Goal: Information Seeking & Learning: Learn about a topic

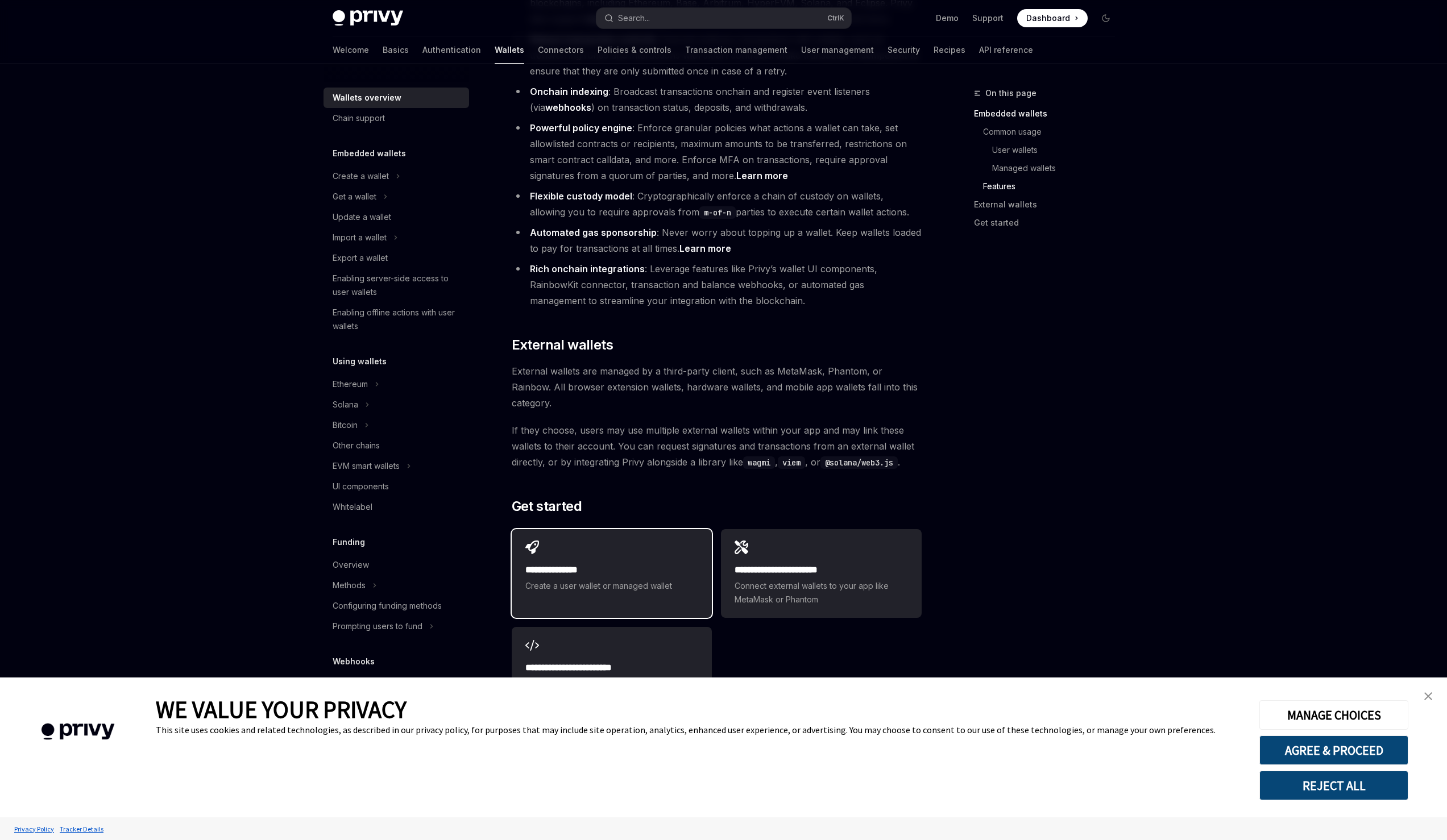
click at [568, 563] on h2 "**********" at bounding box center [612, 570] width 173 height 13
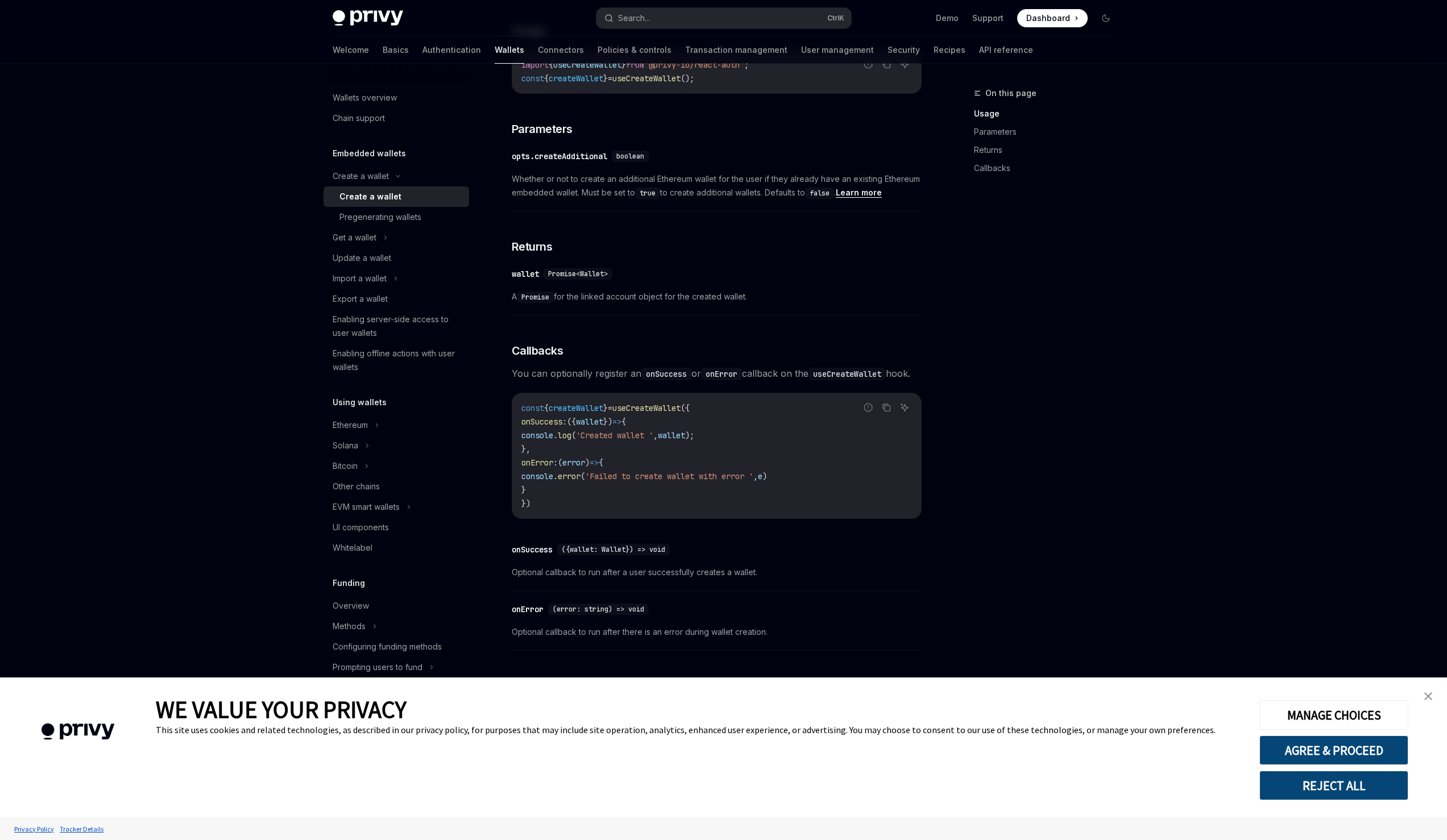
scroll to position [543, 0]
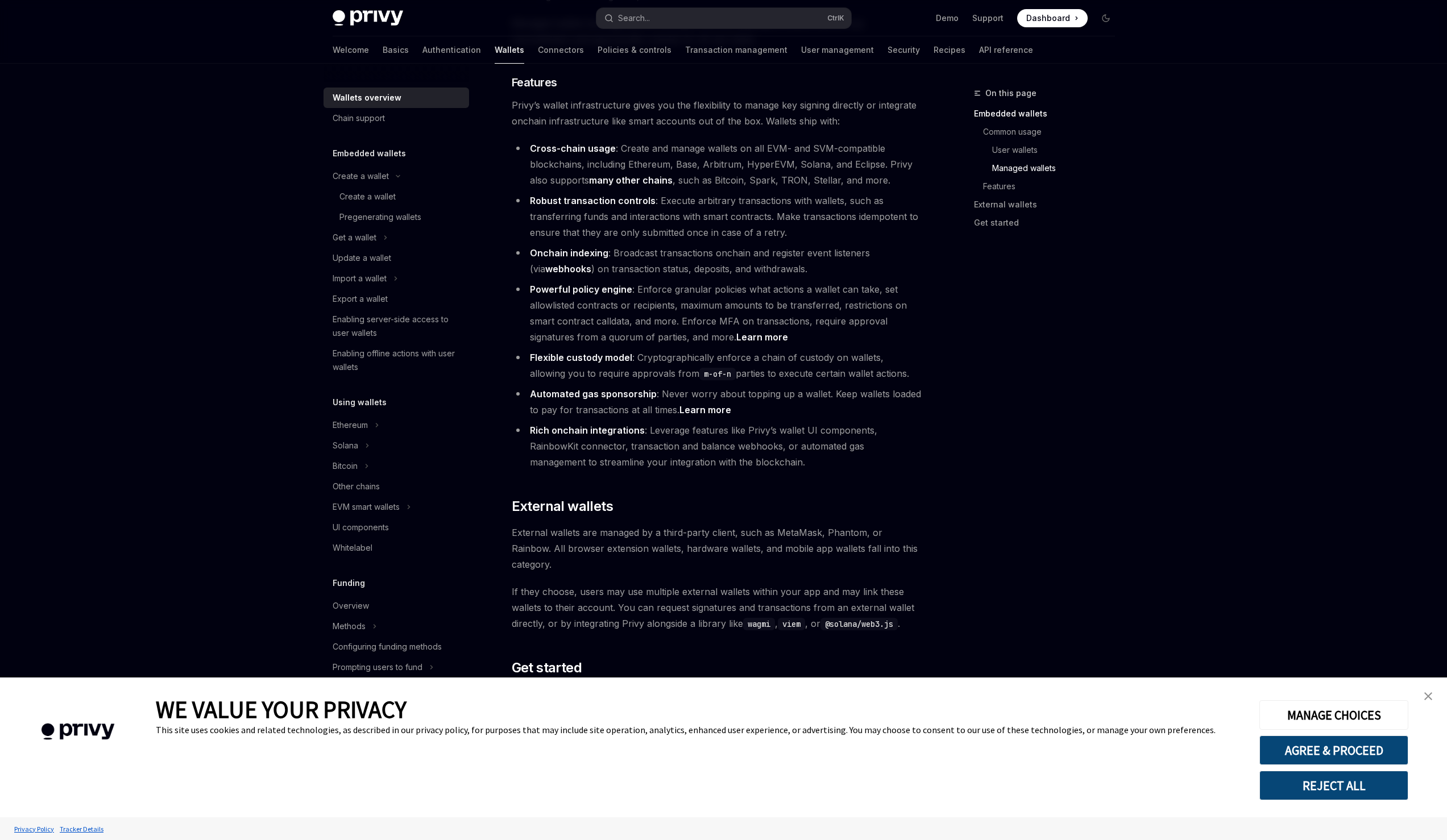
scroll to position [1437, 0]
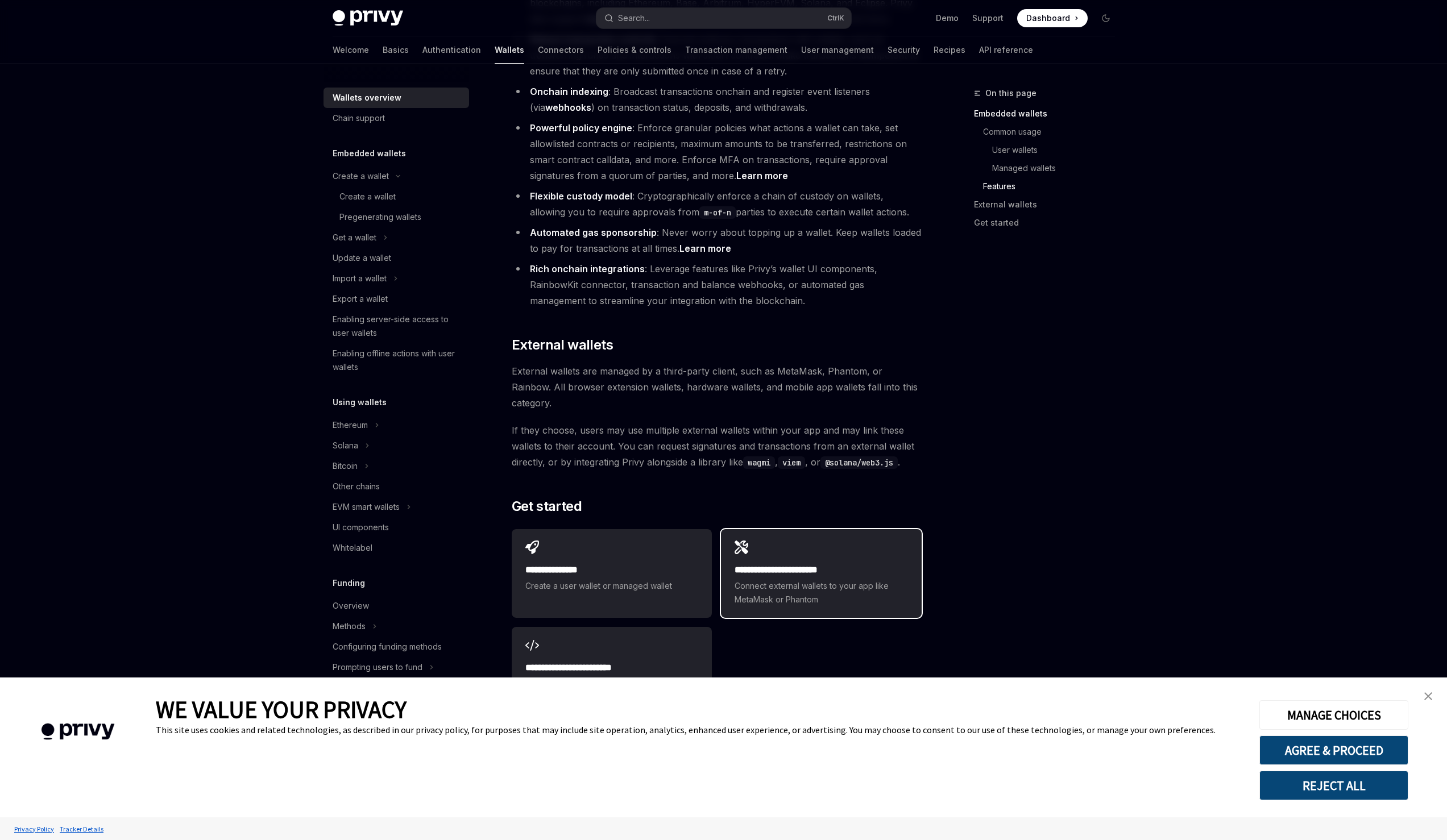
click at [759, 529] on div "**********" at bounding box center [821, 573] width 201 height 89
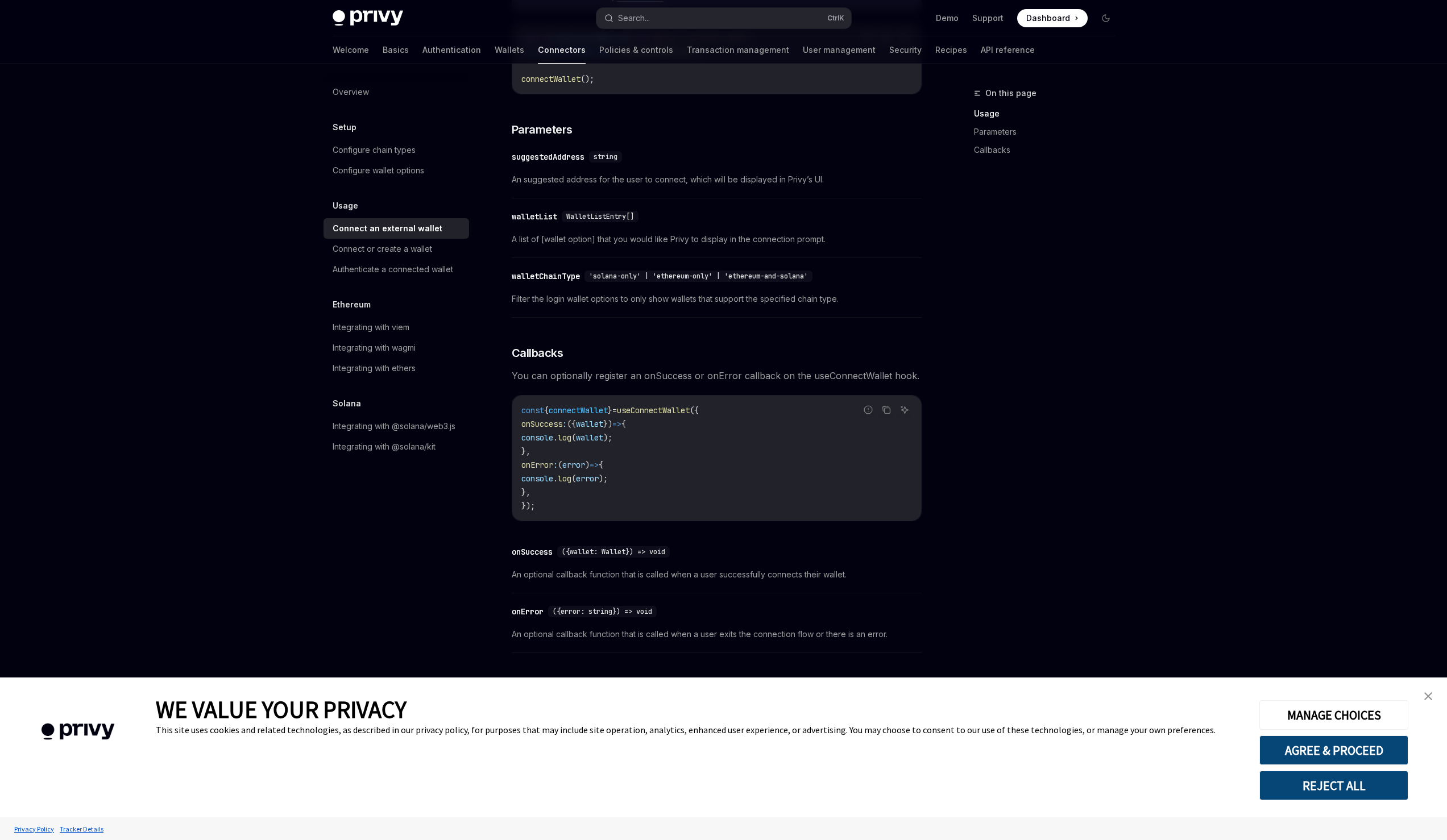
scroll to position [408, 0]
click at [1420, 693] on link "close banner" at bounding box center [1428, 696] width 22 height 22
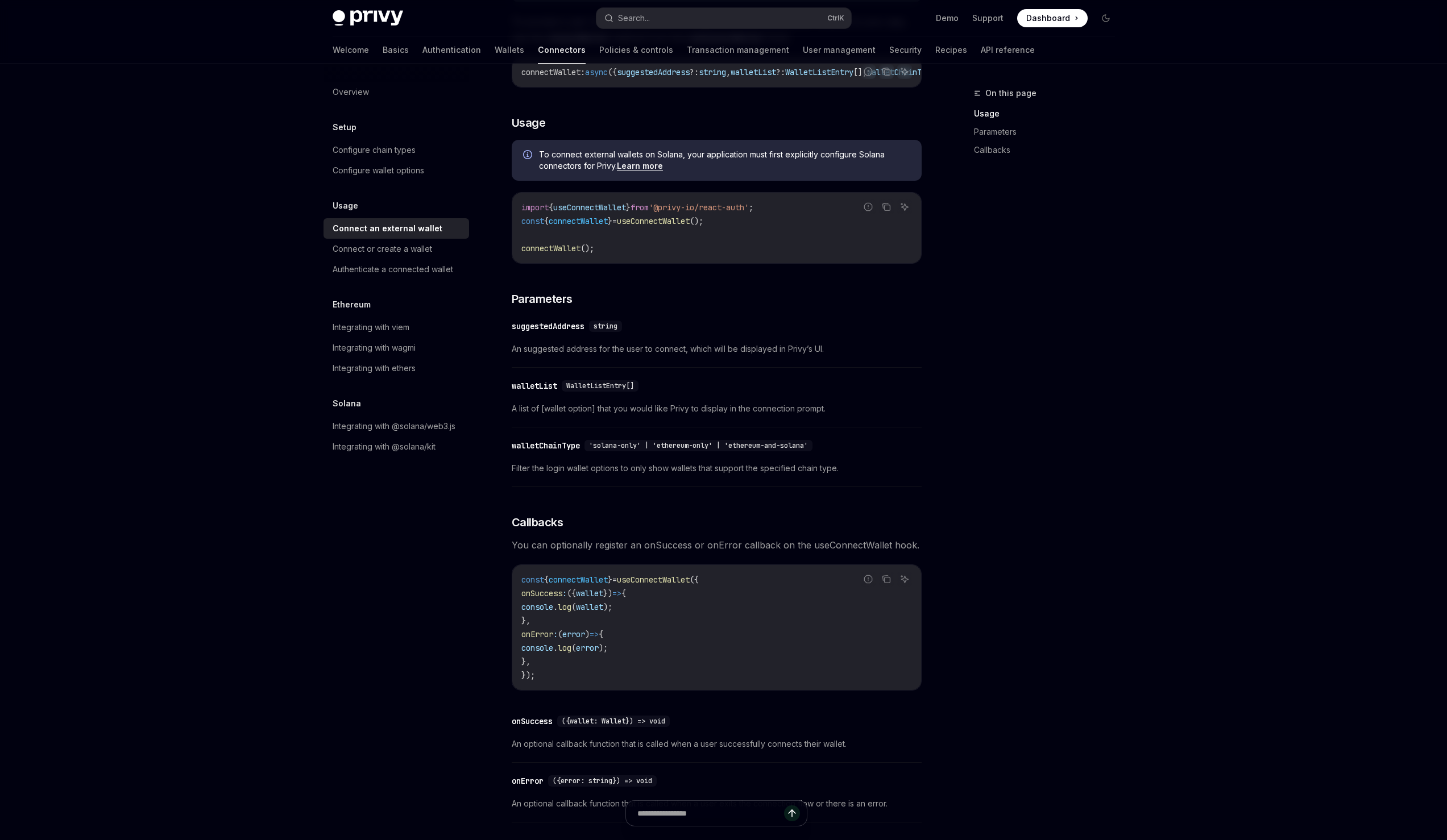
scroll to position [0, 0]
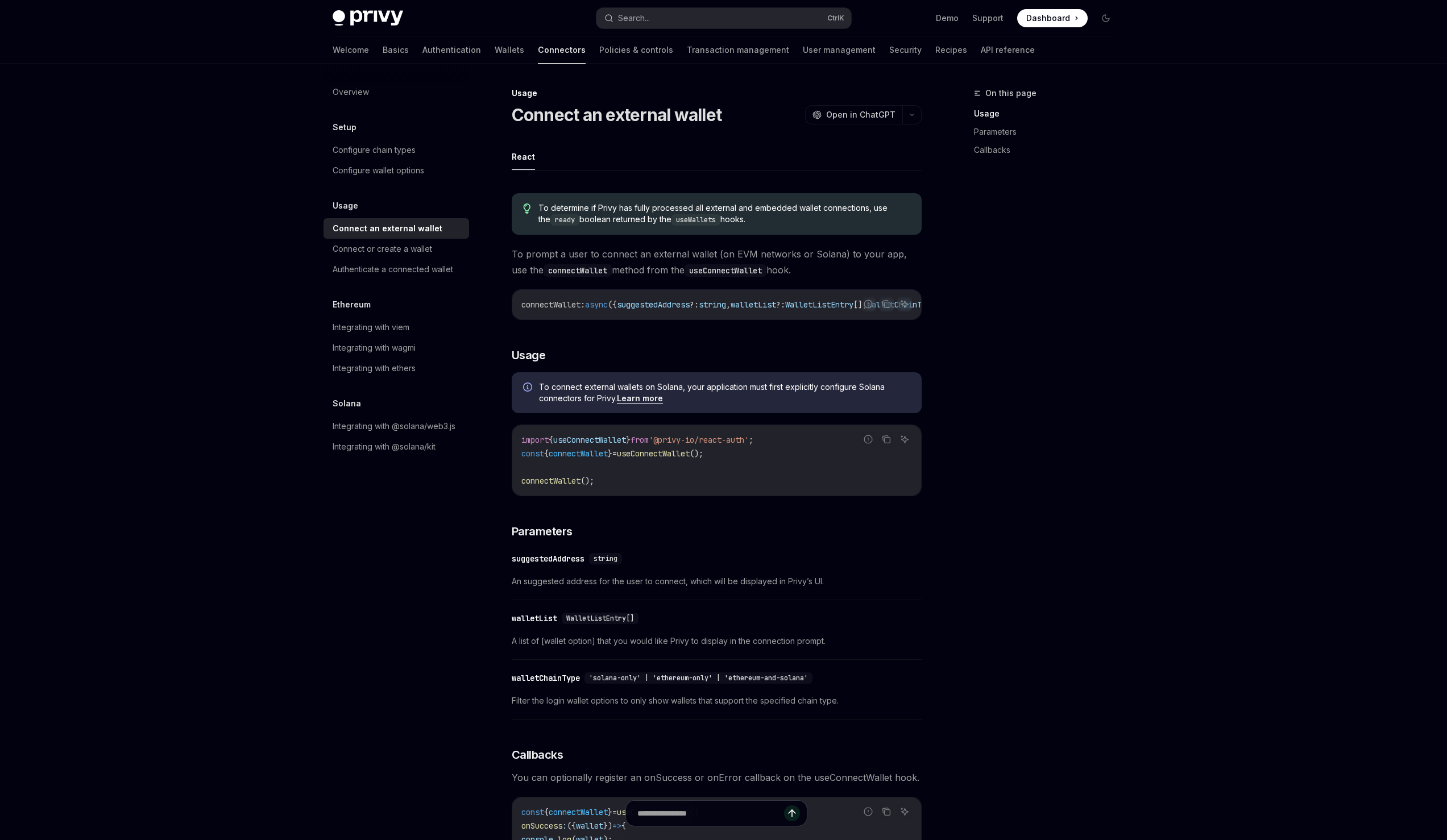
click at [468, 53] on div "Welcome Basics Authentication Wallets Connectors Policies & controls Transactio…" at bounding box center [683, 50] width 702 height 27
click at [495, 56] on link "Wallets" at bounding box center [510, 50] width 30 height 27
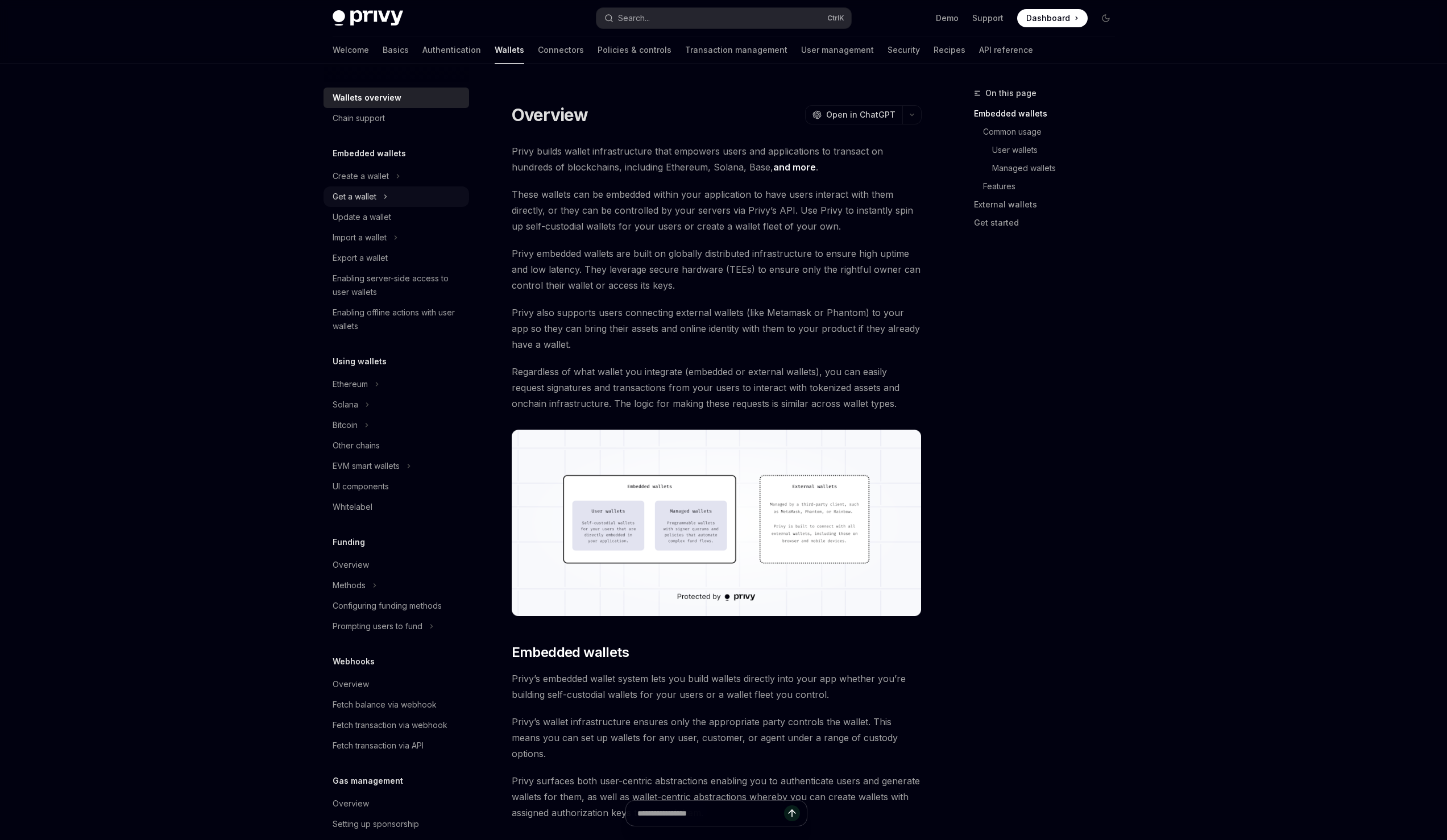
click at [364, 198] on div "Get a wallet" at bounding box center [354, 196] width 44 height 13
type textarea "*"
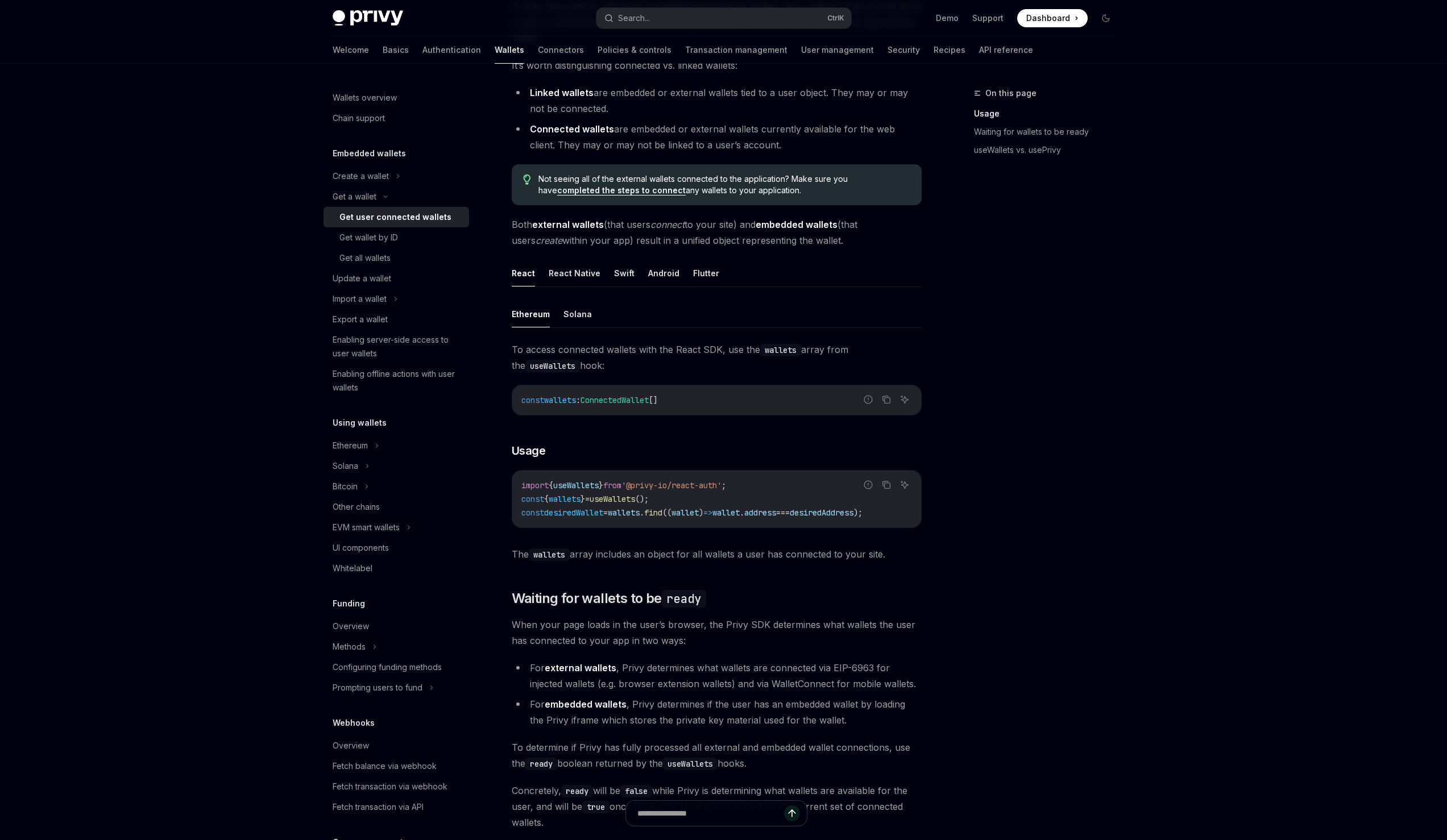
scroll to position [36, 0]
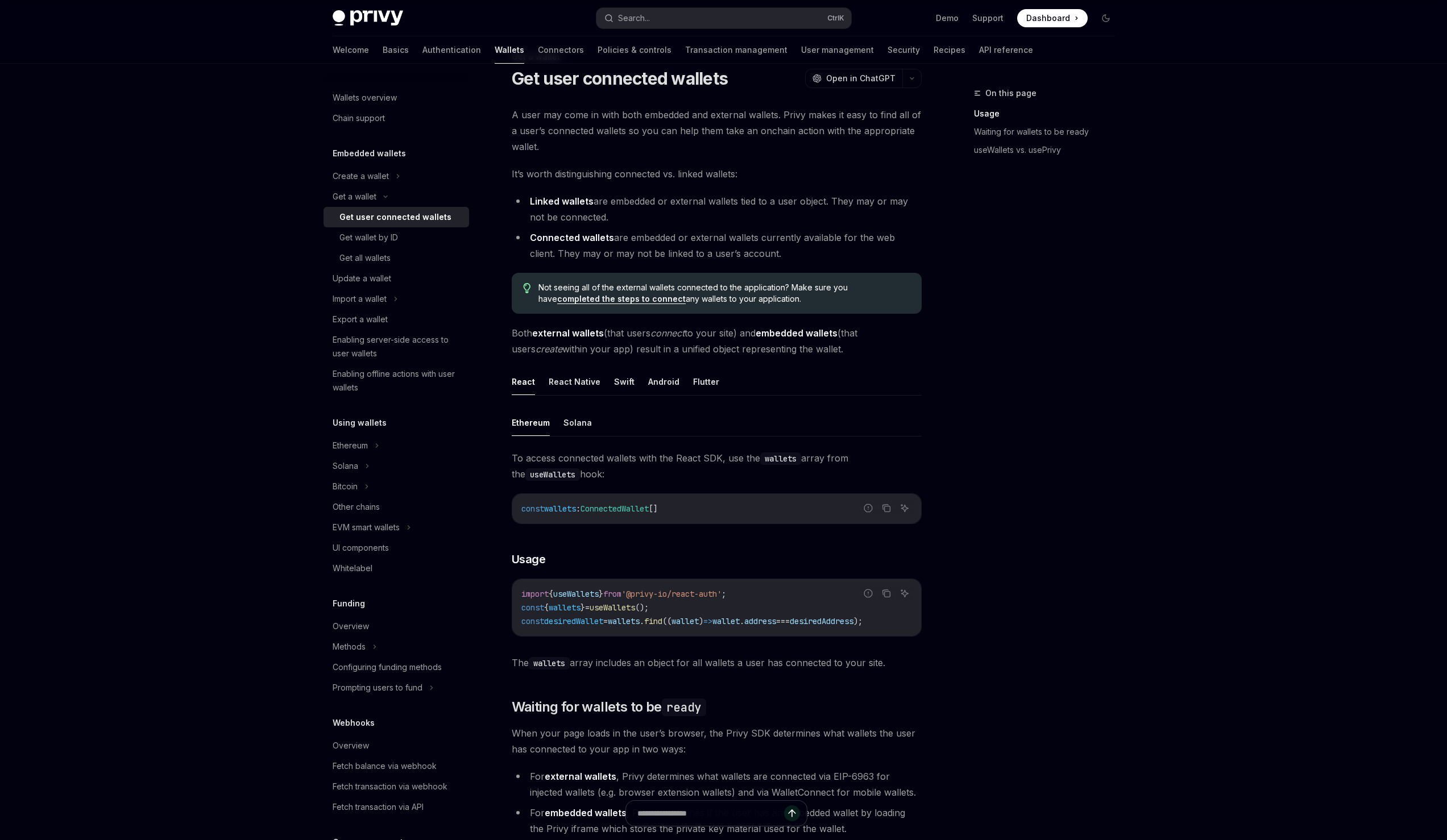
drag, startPoint x: 520, startPoint y: 590, endPoint x: 903, endPoint y: 625, distance: 384.6
click at [903, 625] on div "import { useWallets } from '@privy-io/react-auth' ; const { wallets } = useWall…" at bounding box center [716, 607] width 409 height 57
click at [851, 659] on div "To access connected wallets with the React SDK, use the wallets array from the …" at bounding box center [717, 560] width 410 height 220
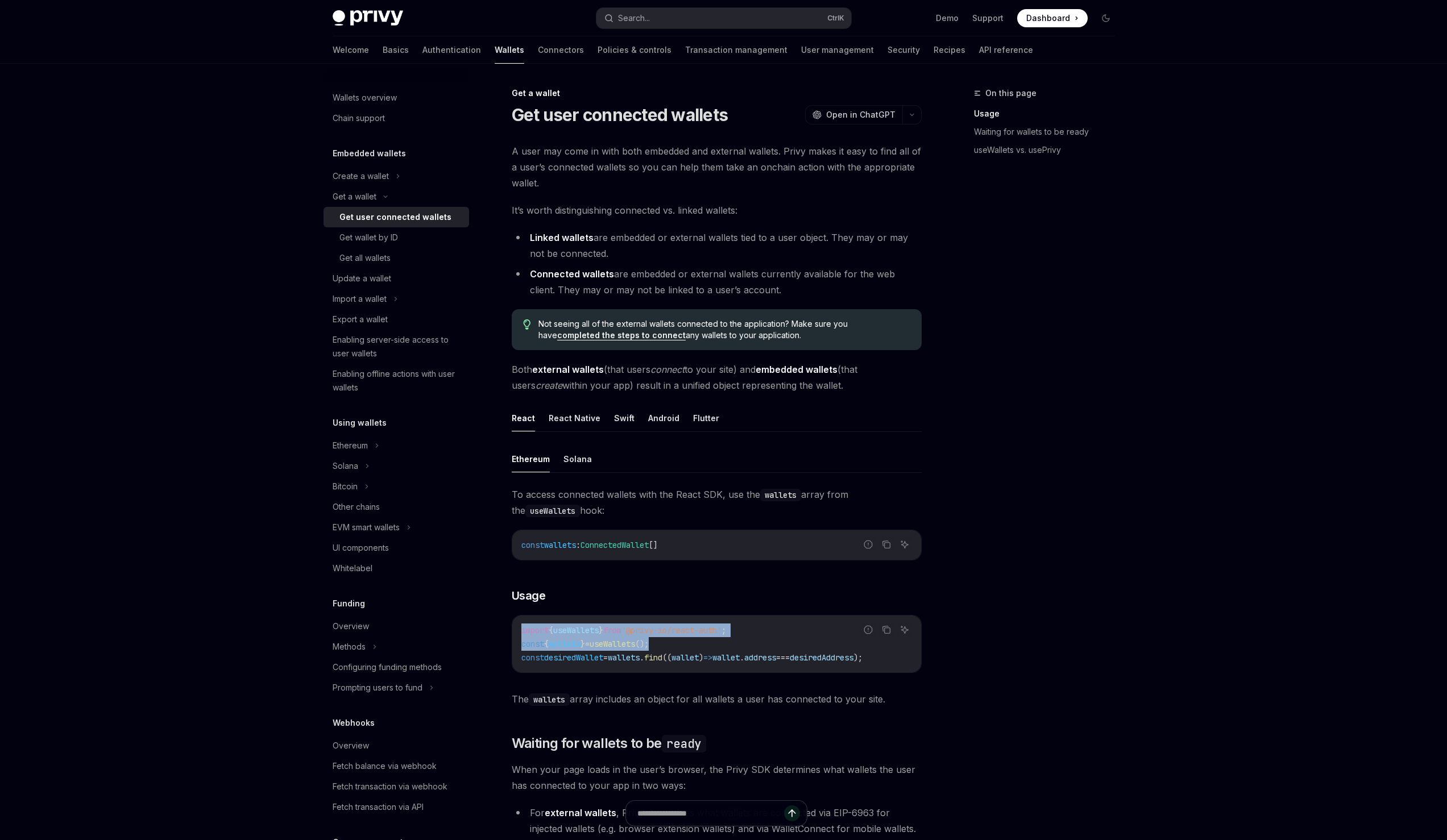
drag, startPoint x: 687, startPoint y: 642, endPoint x: 508, endPoint y: 630, distance: 179.4
click at [508, 630] on div "Get a wallet Get user connected wallets OpenAI Open in ChatGPT OpenAI Open in C…" at bounding box center [611, 808] width 628 height 1444
click at [573, 601] on h3 "​ Usage" at bounding box center [717, 596] width 410 height 16
click at [672, 25] on button "Search... Ctrl K" at bounding box center [724, 18] width 254 height 21
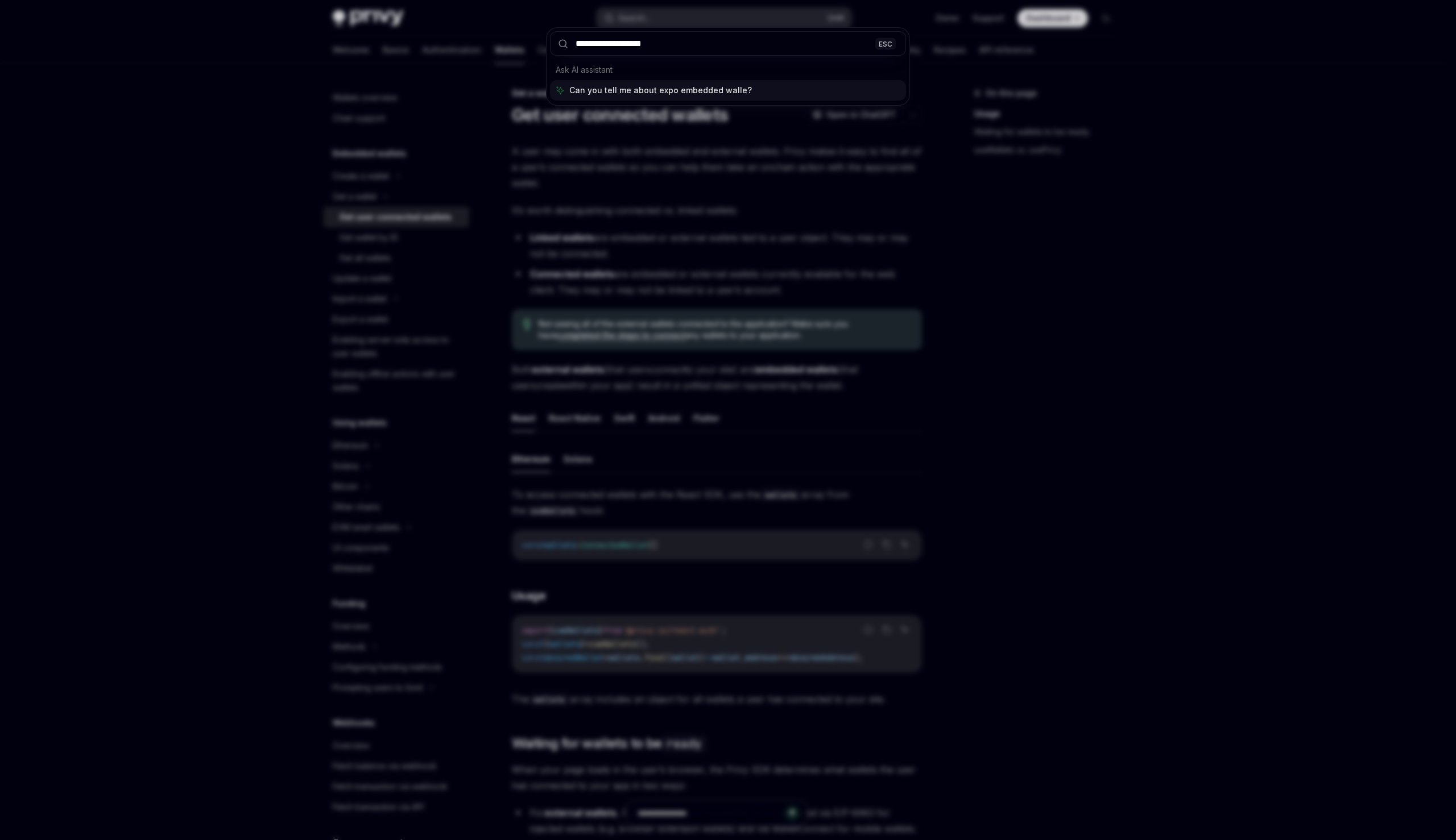
type input "**********"
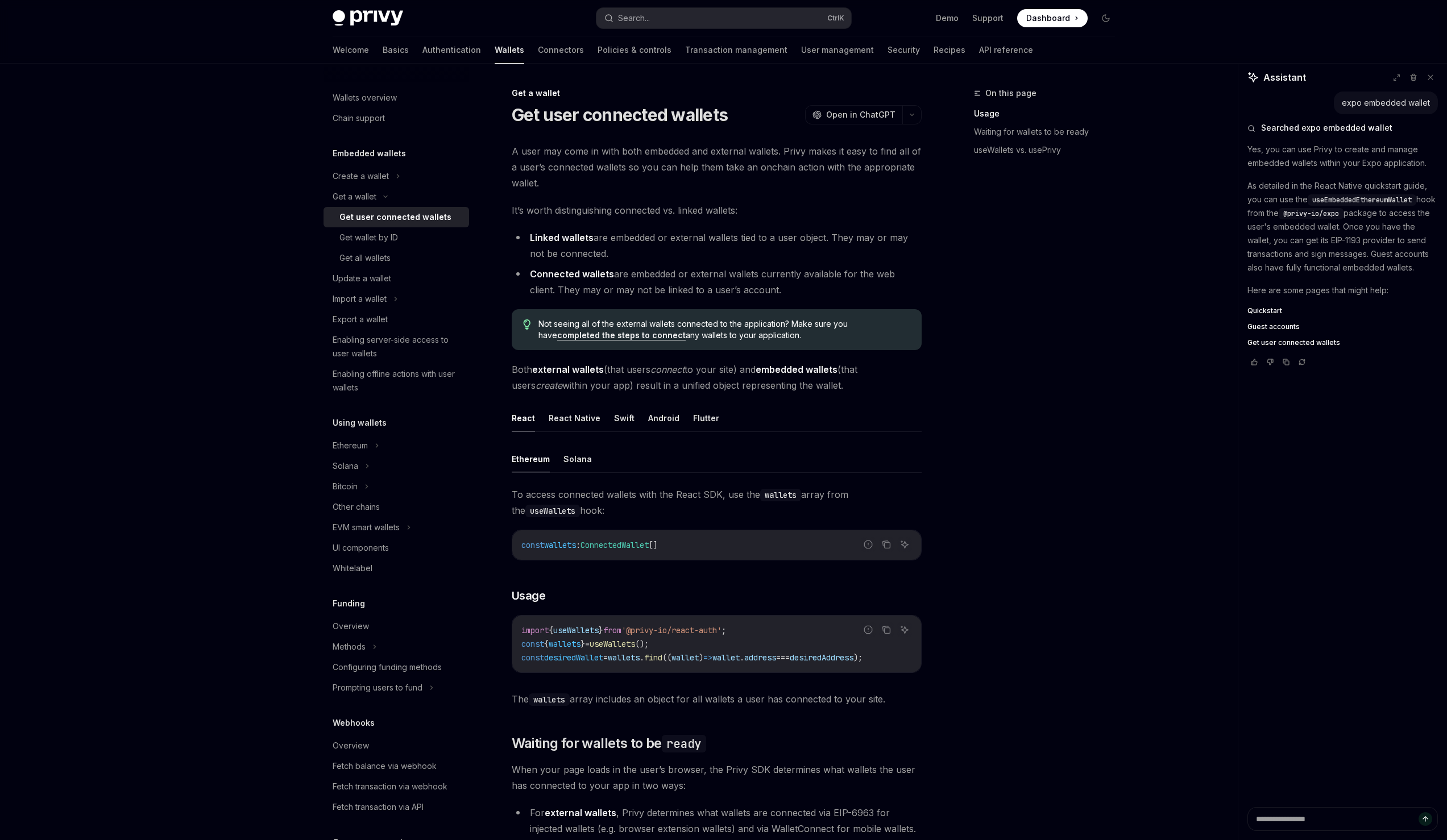
click at [1325, 202] on span "useEmbeddedEthereumWallet" at bounding box center [1362, 200] width 99 height 9
click at [1313, 202] on code "useEmbeddedEthereumWallet" at bounding box center [1362, 200] width 109 height 12
drag, startPoint x: 1313, startPoint y: 202, endPoint x: 1363, endPoint y: 195, distance: 50.5
click at [1363, 195] on code "useEmbeddedEthereumWallet" at bounding box center [1362, 200] width 109 height 12
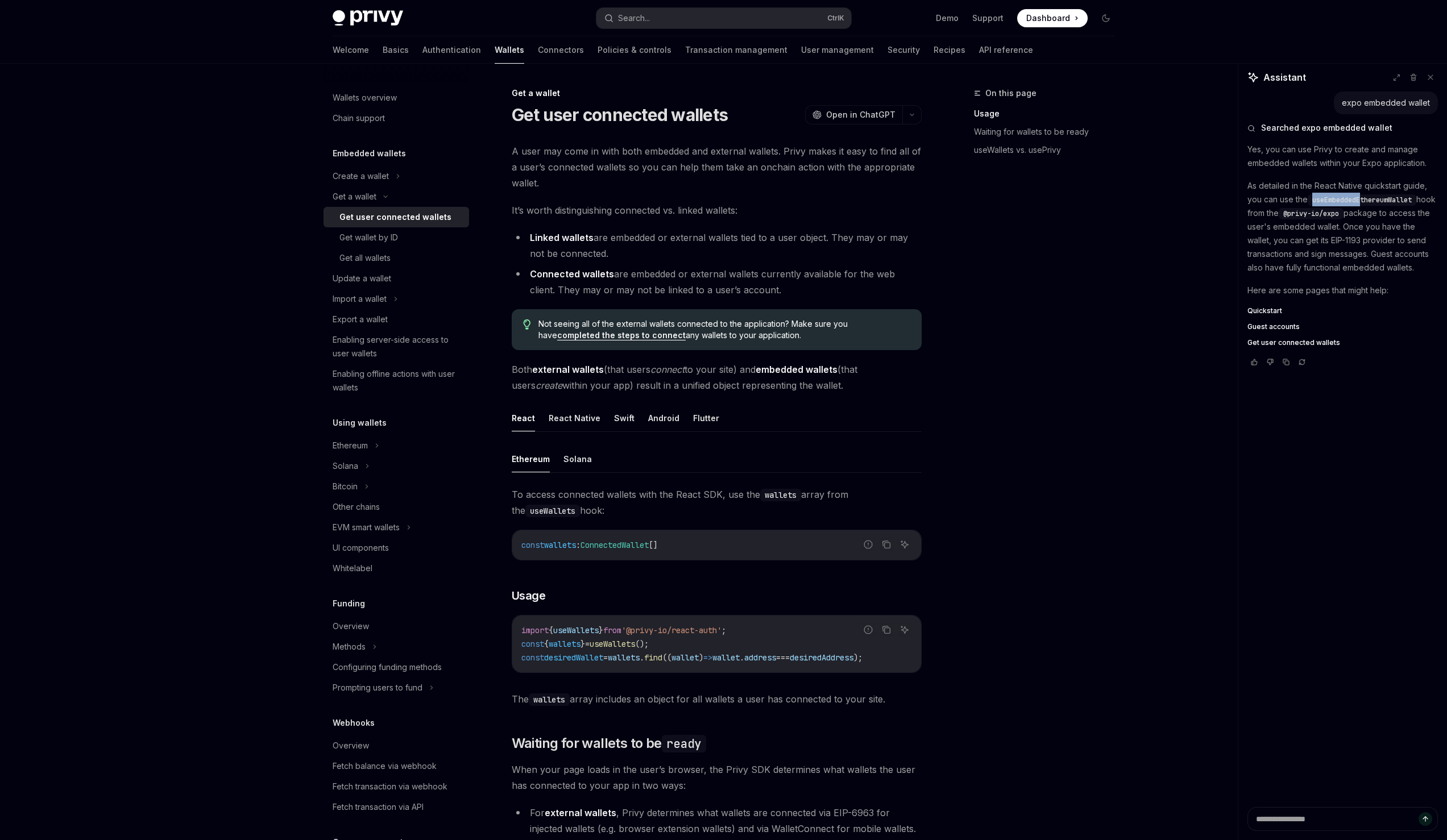
drag, startPoint x: 1242, startPoint y: 182, endPoint x: 1383, endPoint y: 285, distance: 174.6
click at [1383, 285] on div "expo embedded wallet Searched expo embedded wallet Yes, you can use Privy to cr…" at bounding box center [1343, 449] width 209 height 716
click at [1254, 316] on span "Quickstart" at bounding box center [1265, 311] width 35 height 9
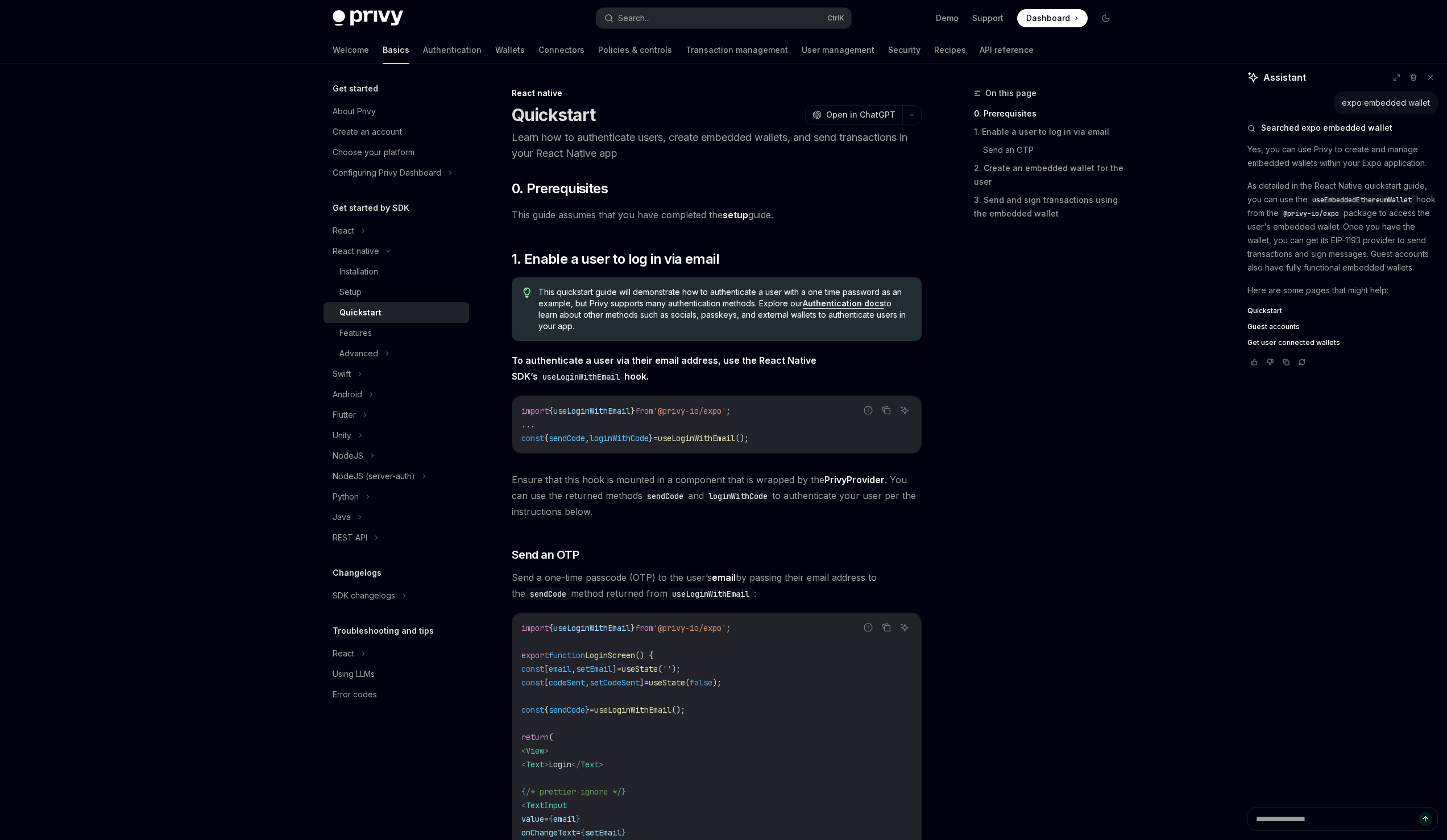
click at [1272, 347] on div "Quickstart Guest accounts Get user connected wallets" at bounding box center [1343, 326] width 191 height 41
click at [1267, 347] on span "Get user connected wallets" at bounding box center [1294, 342] width 93 height 9
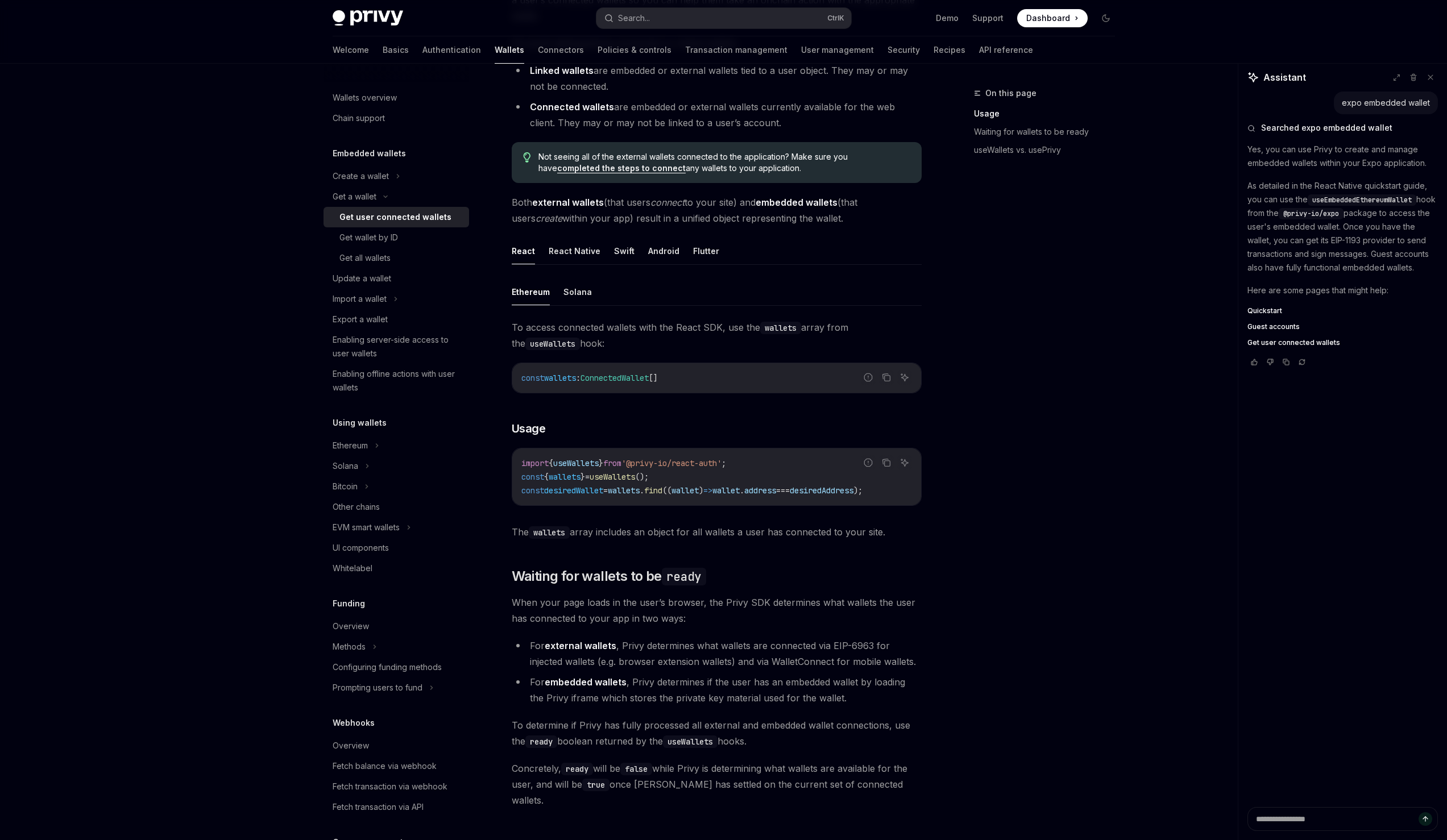
scroll to position [162, 0]
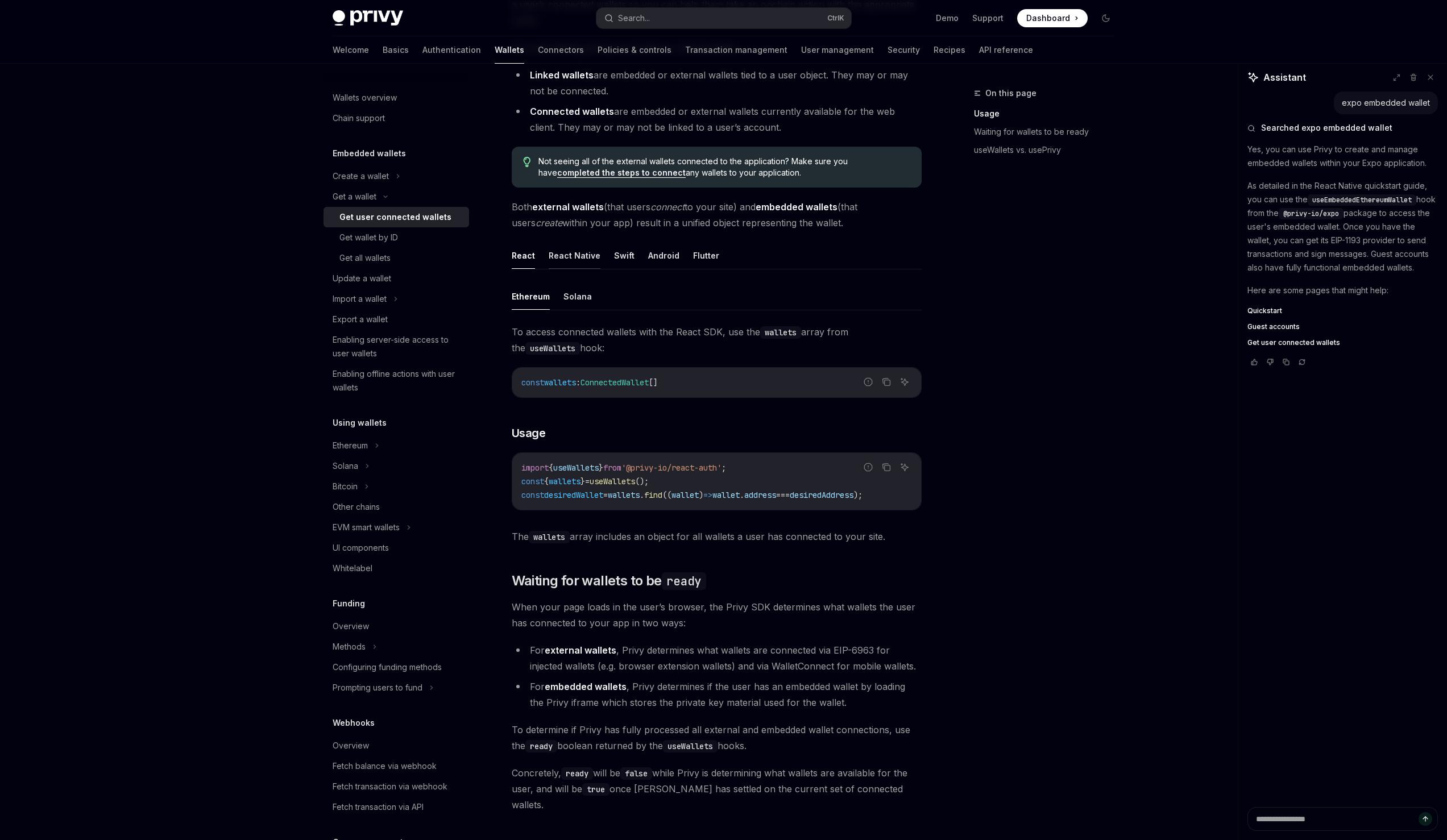
click at [574, 256] on button "React Native" at bounding box center [574, 255] width 51 height 27
type textarea "*"
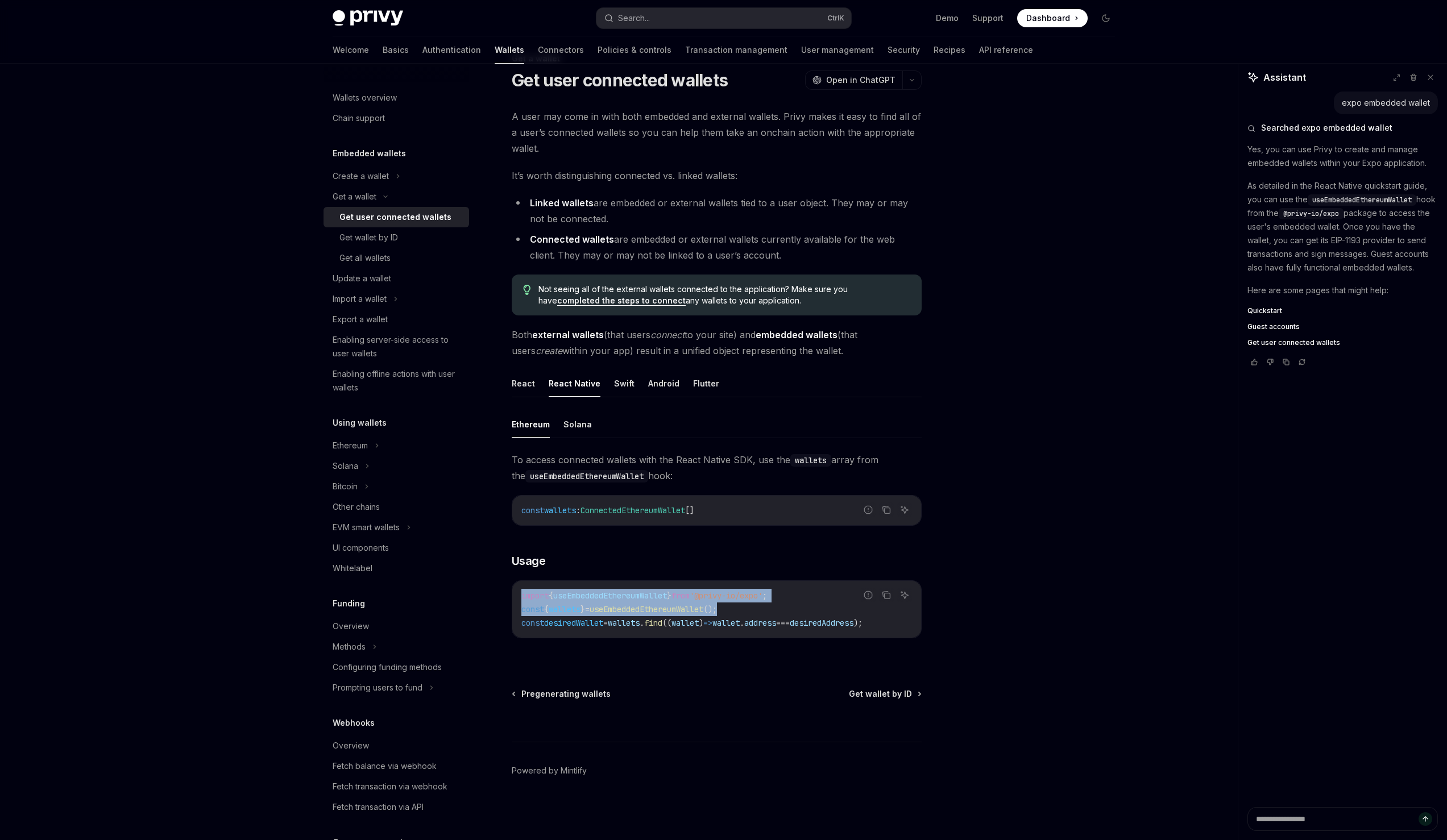
drag, startPoint x: 748, startPoint y: 606, endPoint x: 511, endPoint y: 594, distance: 237.3
click at [511, 594] on div "Get a wallet Get user connected wallets OpenAI Open in ChatGPT OpenAI Open in C…" at bounding box center [611, 446] width 628 height 789
copy code "import { useEmbeddedEthereumWallet } from '@privy-io/expo' ; const { wallets } …"
click at [805, 19] on button "Search... Ctrl K" at bounding box center [724, 18] width 254 height 21
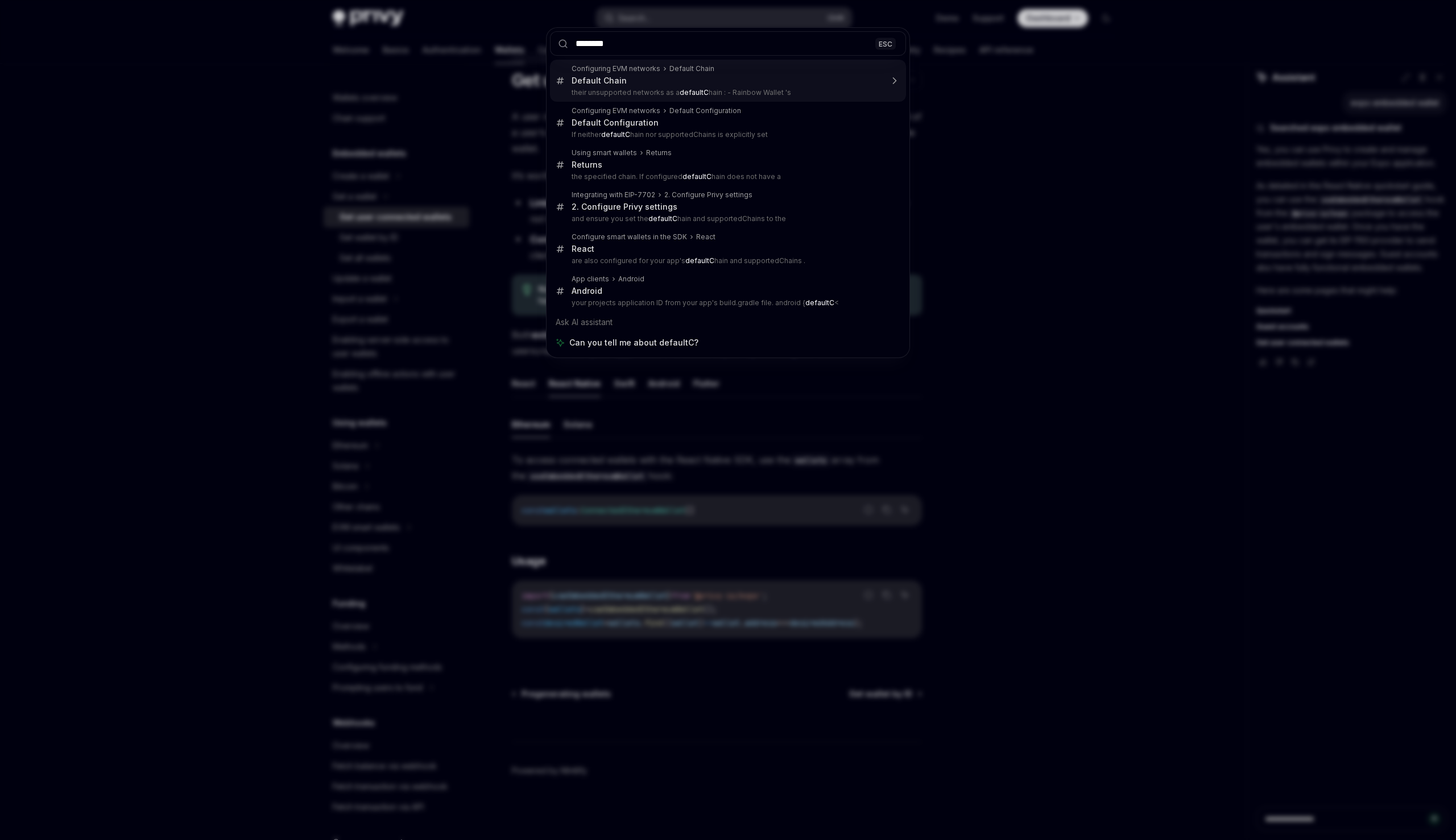
type input "*********"
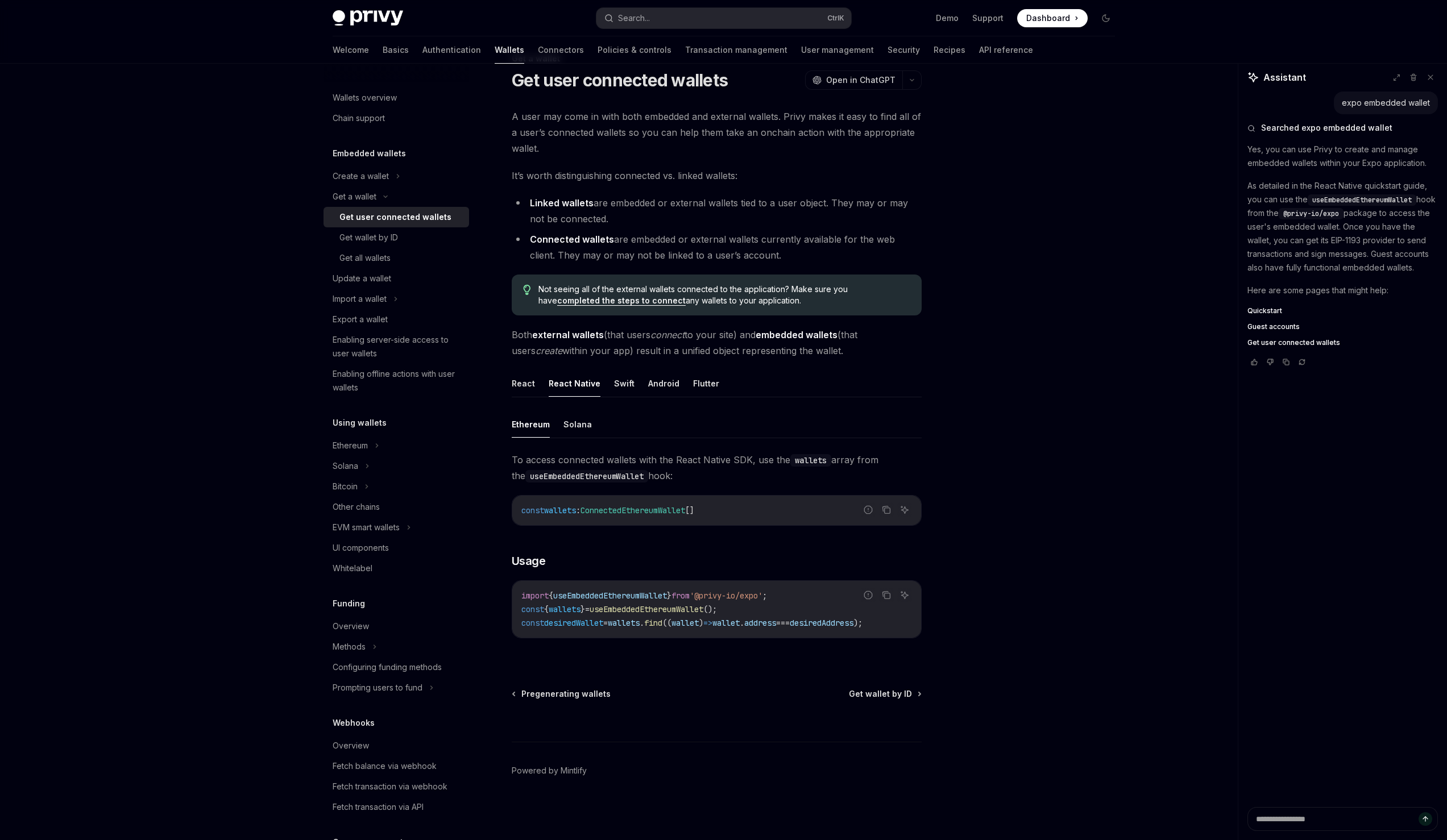
type textarea "*"
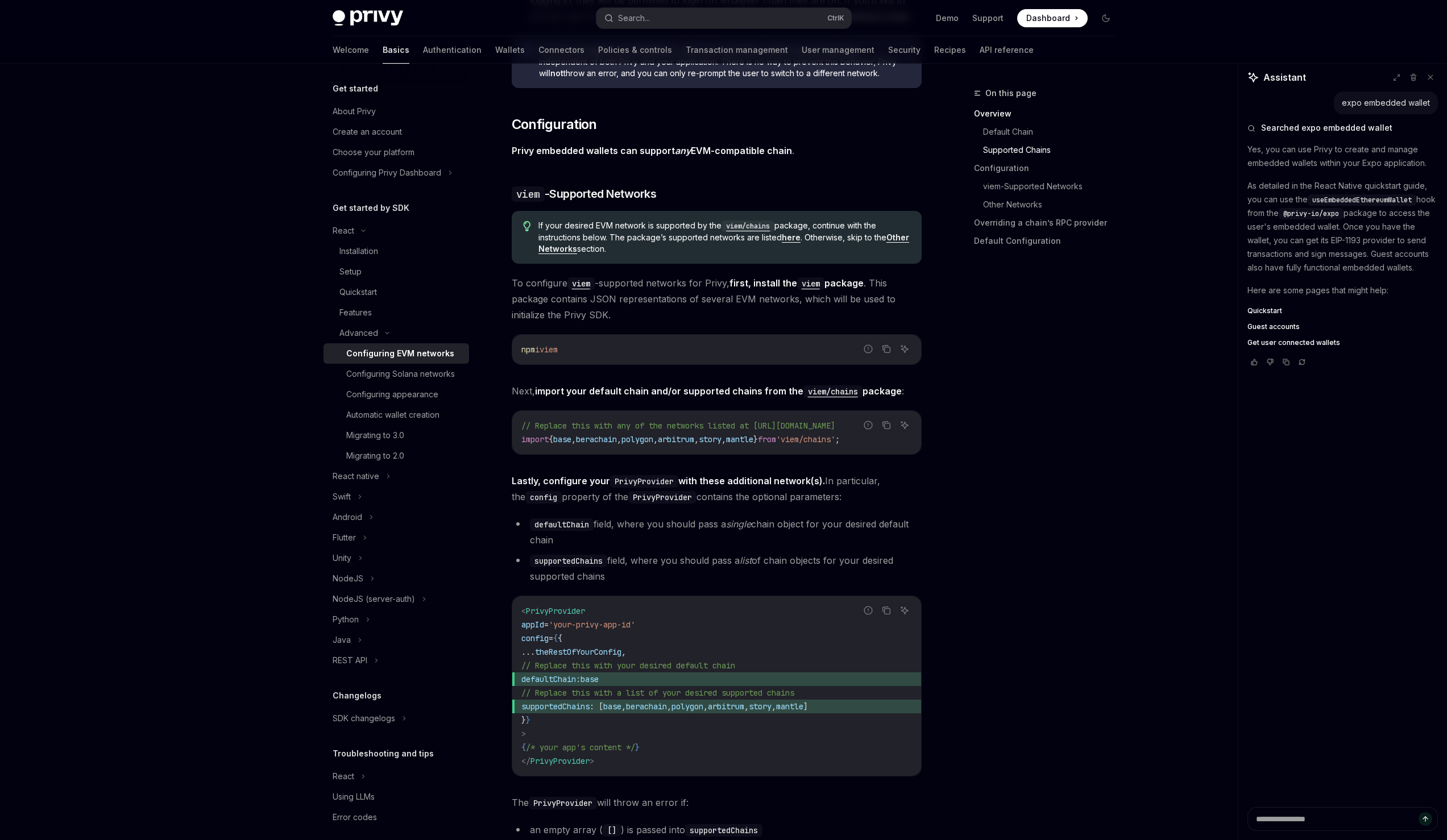
scroll to position [1040, 0]
